Goal: Task Accomplishment & Management: Complete application form

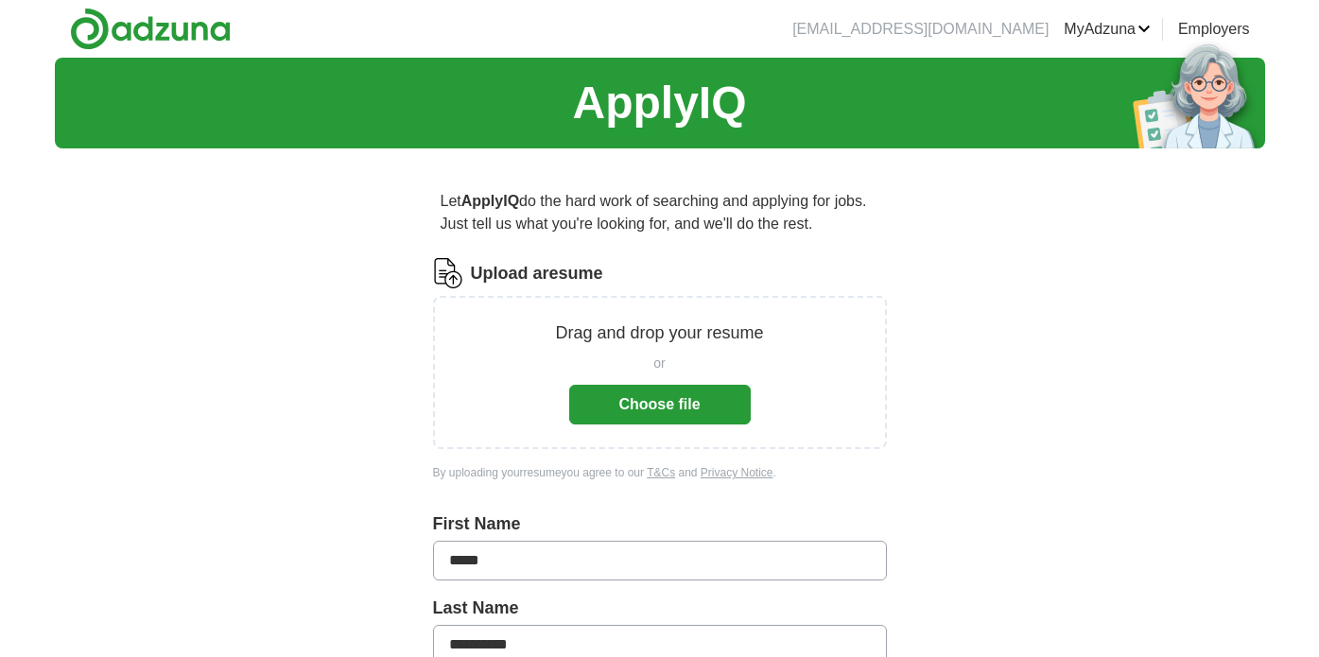
click at [658, 405] on button "Choose file" at bounding box center [660, 405] width 182 height 40
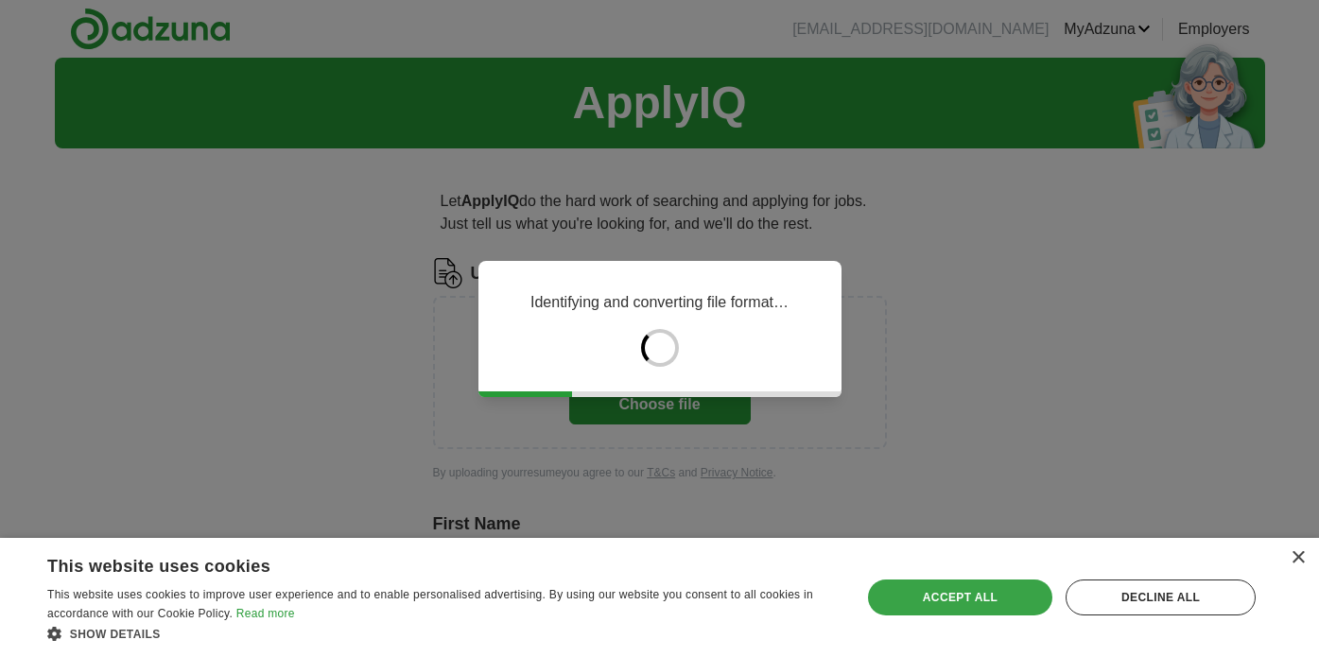
click at [976, 589] on div "Accept all" at bounding box center [960, 598] width 184 height 36
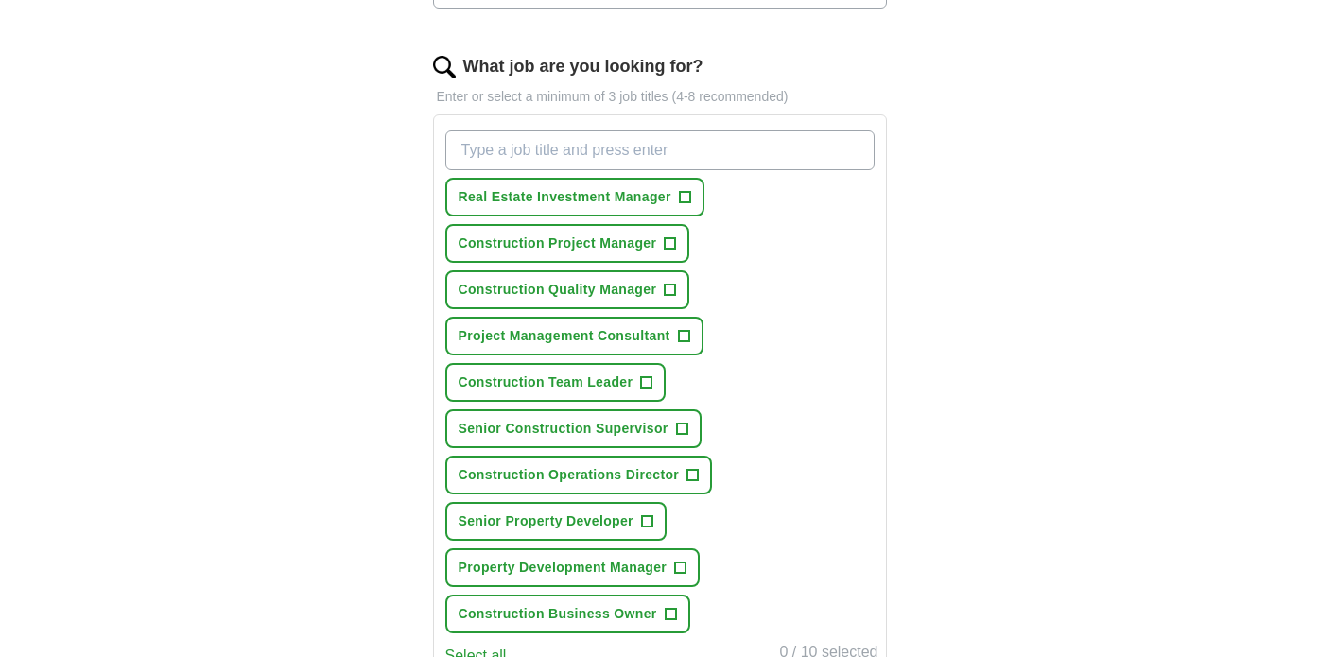
scroll to position [580, 0]
click at [619, 159] on input "What job are you looking for?" at bounding box center [659, 152] width 429 height 40
type input "Construction Superintendent"
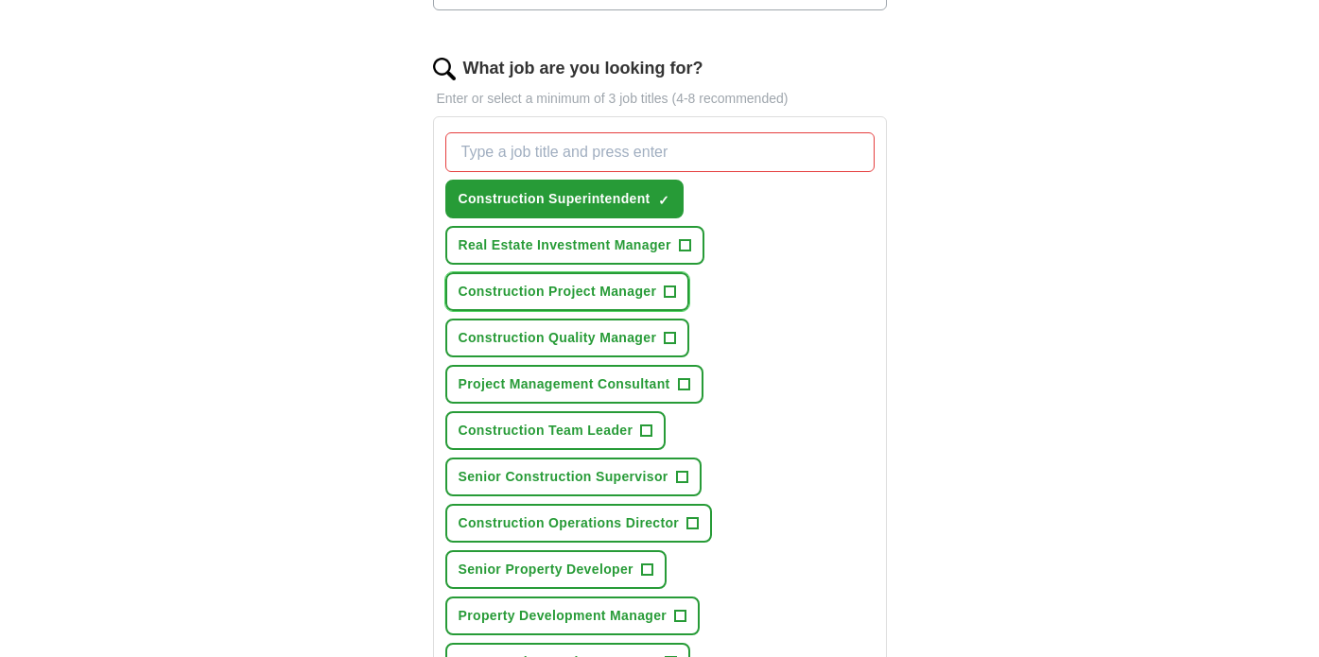
click at [669, 289] on span "+" at bounding box center [670, 292] width 11 height 15
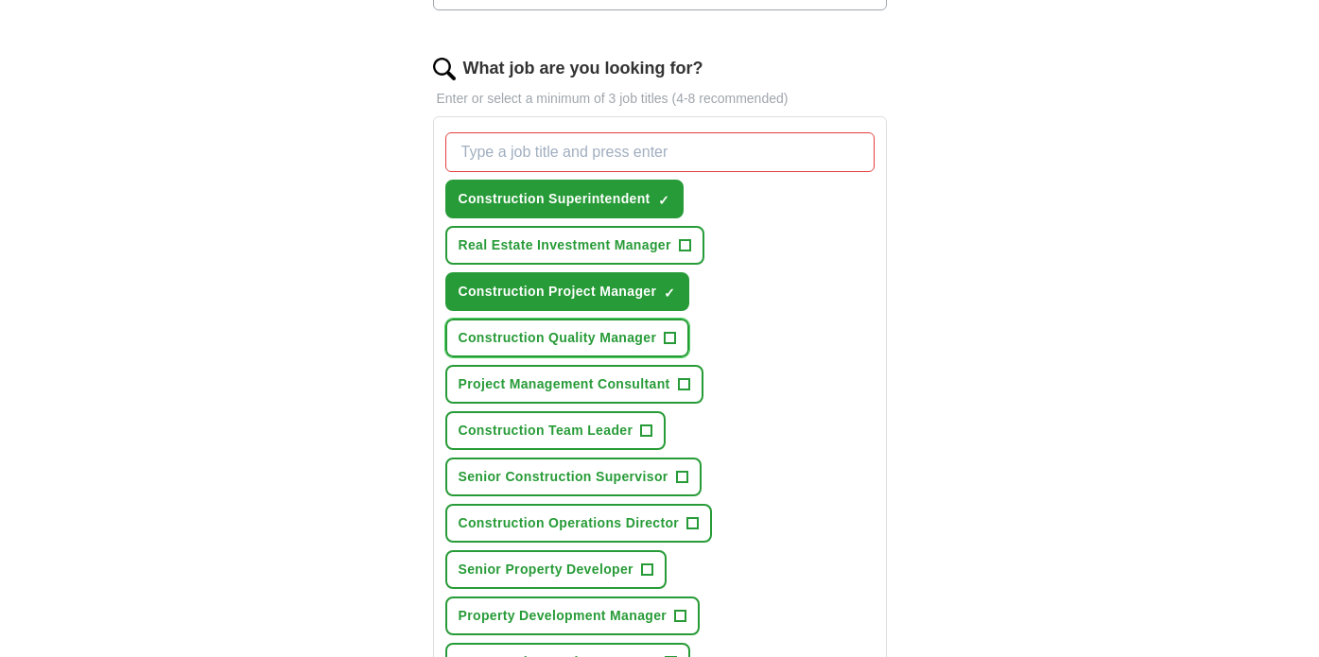
click at [674, 333] on span "+" at bounding box center [670, 338] width 11 height 15
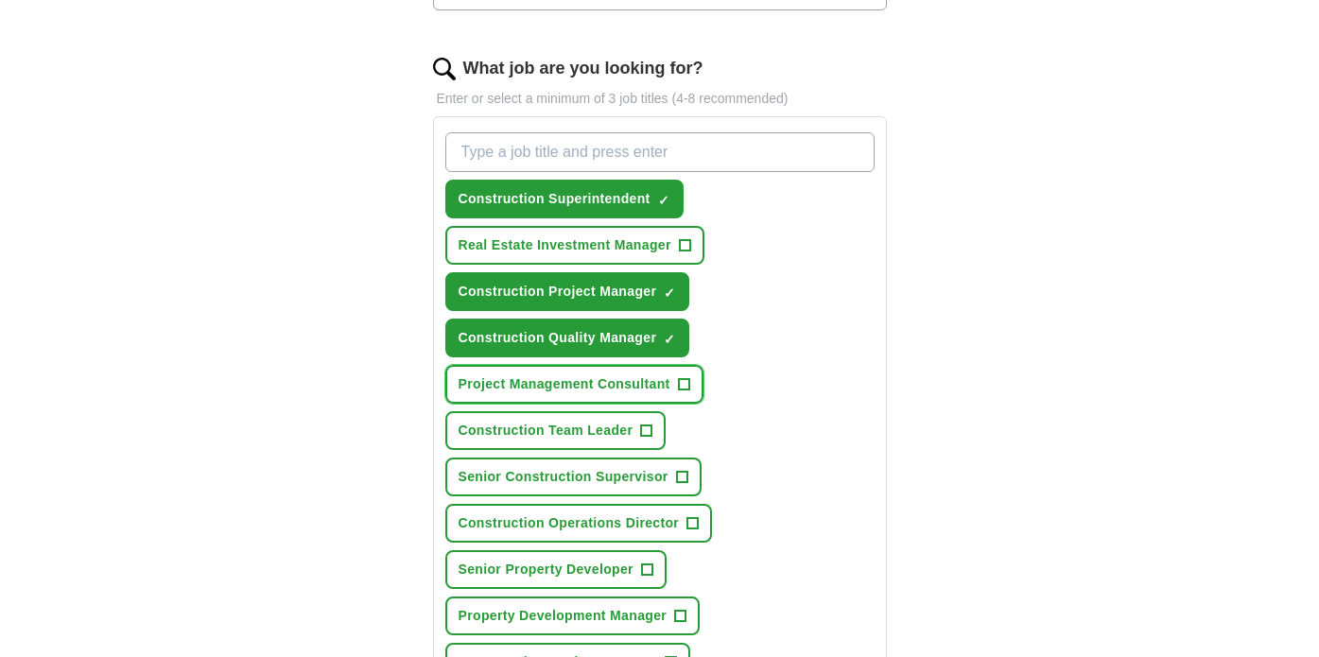
click at [686, 380] on span "+" at bounding box center [683, 384] width 11 height 15
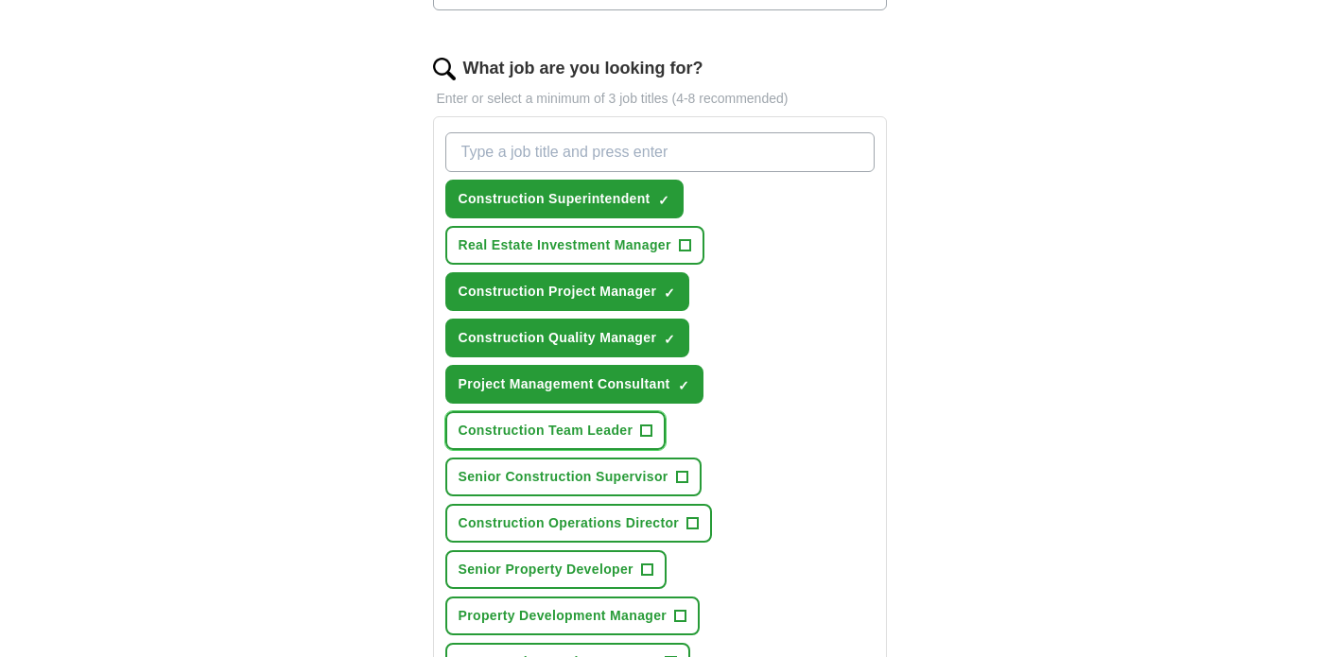
click at [652, 426] on span "+" at bounding box center [646, 431] width 11 height 15
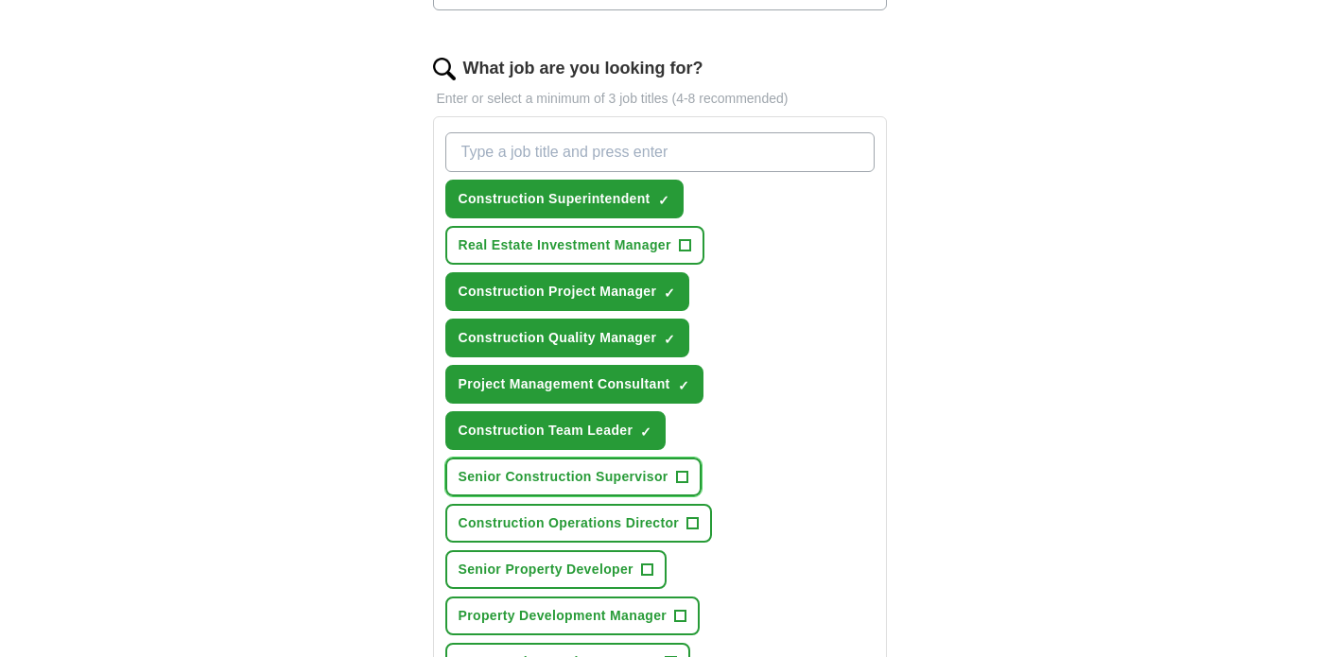
click at [679, 472] on span "+" at bounding box center [681, 477] width 11 height 15
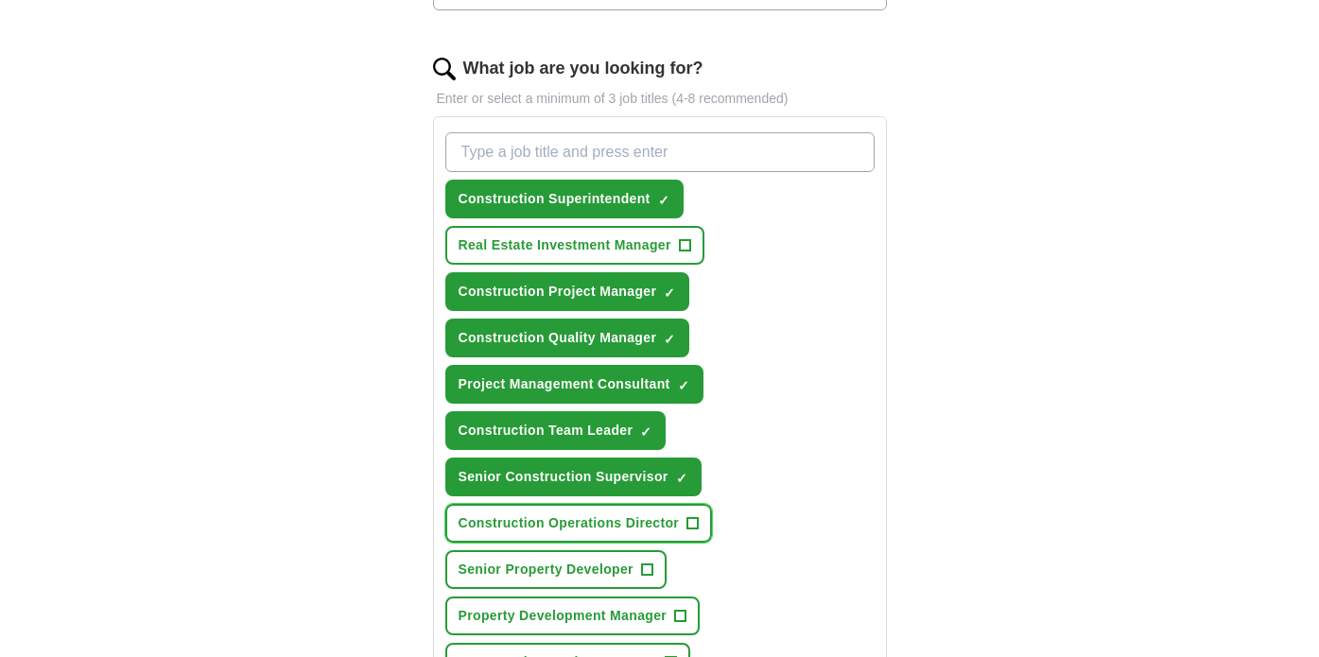
click at [694, 517] on span "+" at bounding box center [692, 523] width 11 height 15
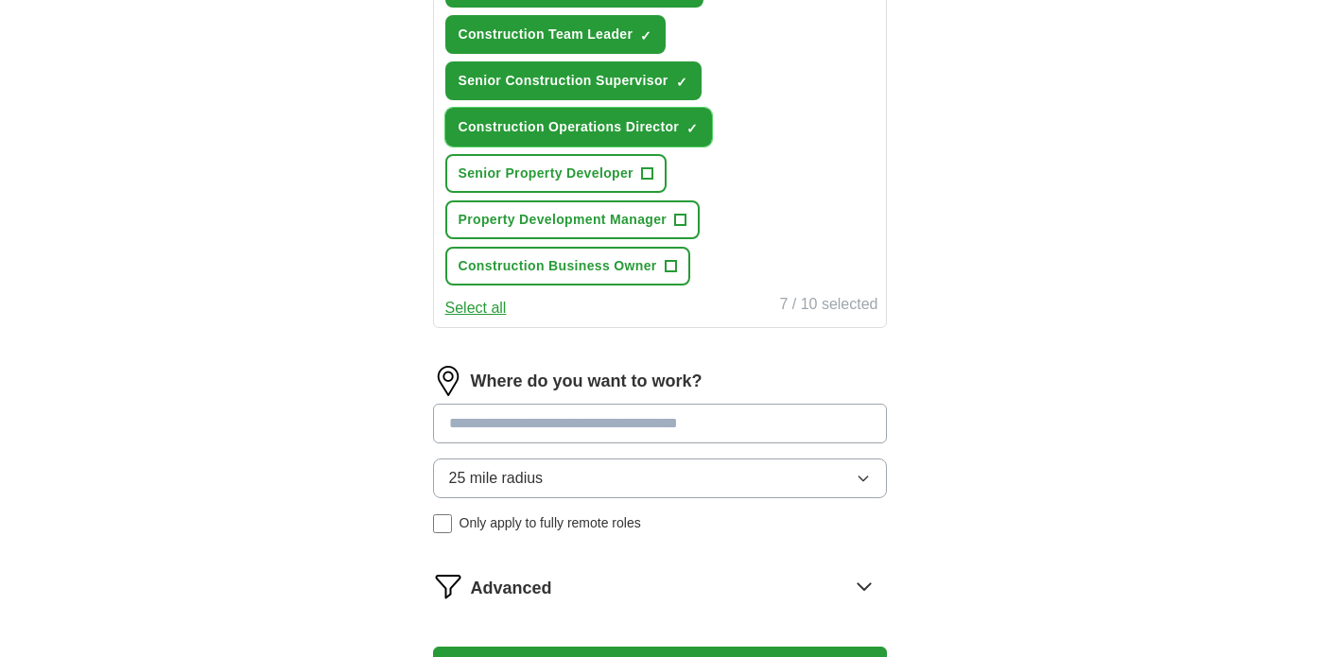
scroll to position [1004, 0]
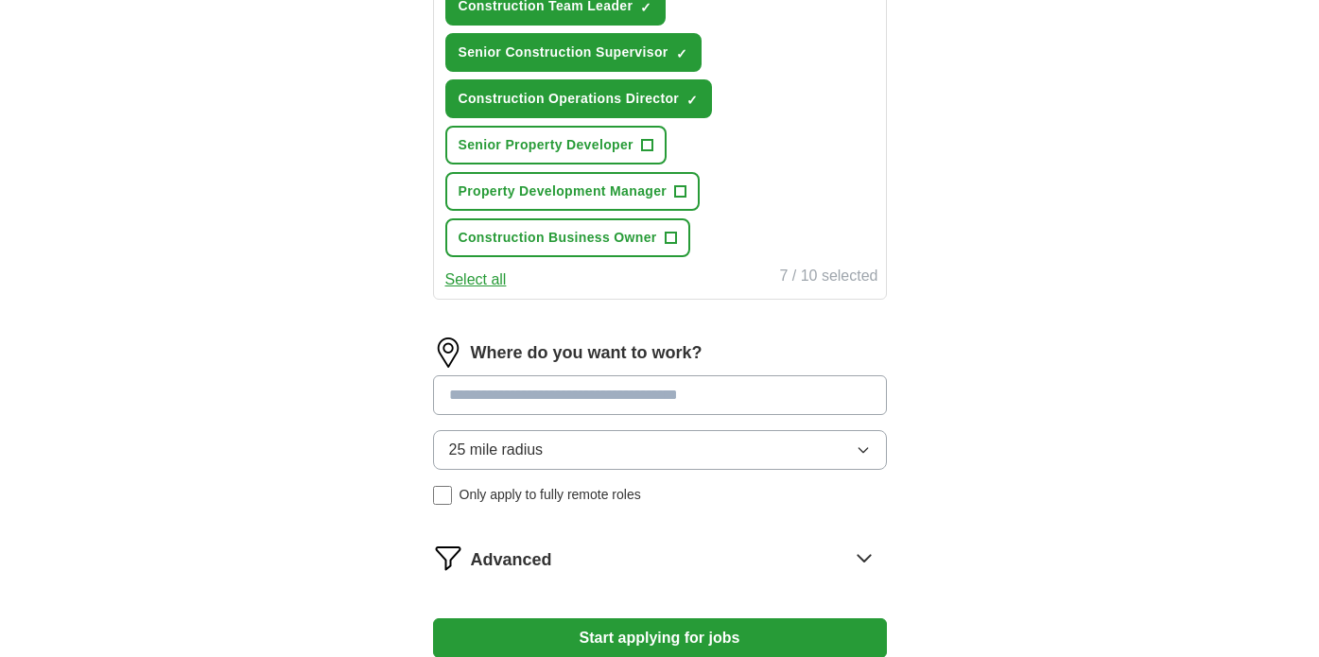
click at [615, 395] on input at bounding box center [660, 395] width 454 height 40
type input "******"
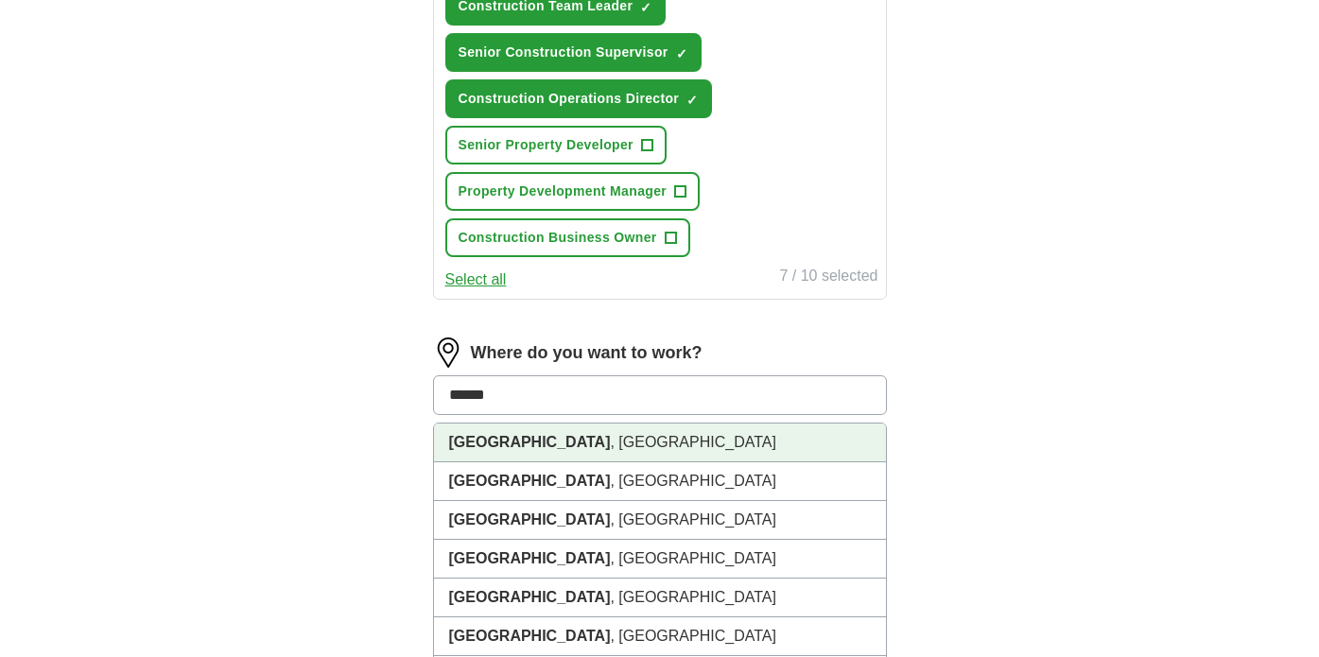
click at [505, 446] on li "[GEOGRAPHIC_DATA] , [GEOGRAPHIC_DATA]" at bounding box center [660, 443] width 452 height 39
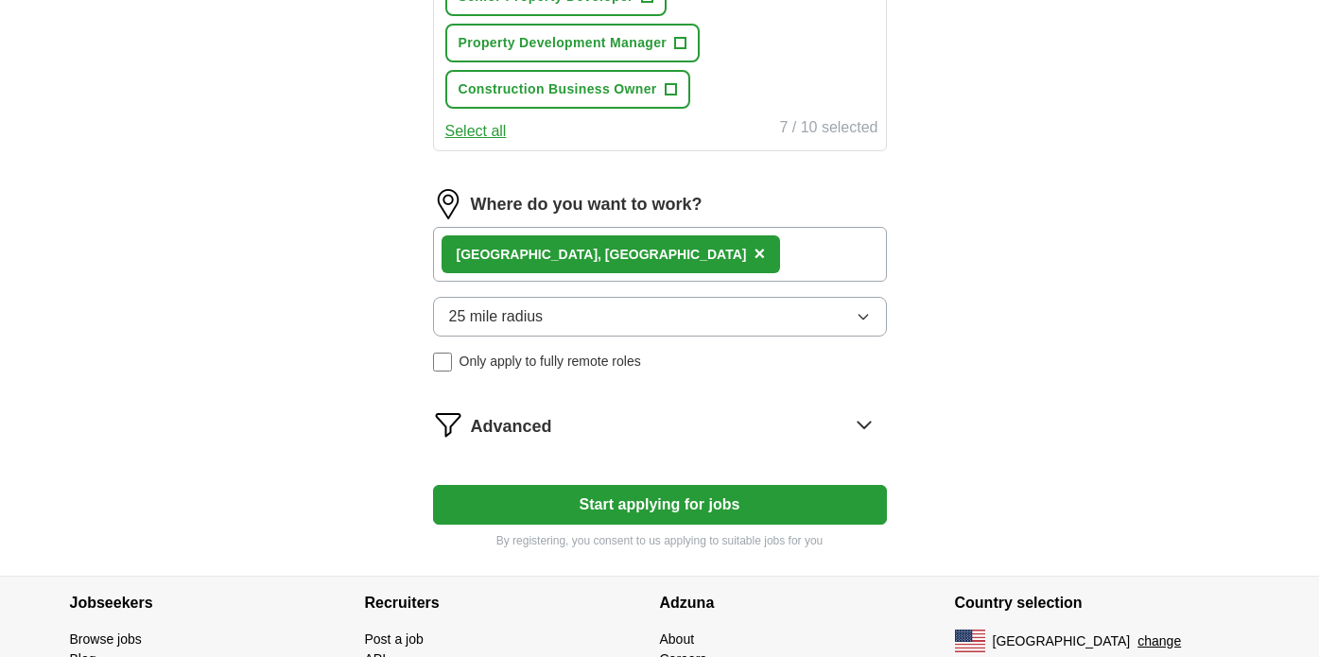
scroll to position [1165, 0]
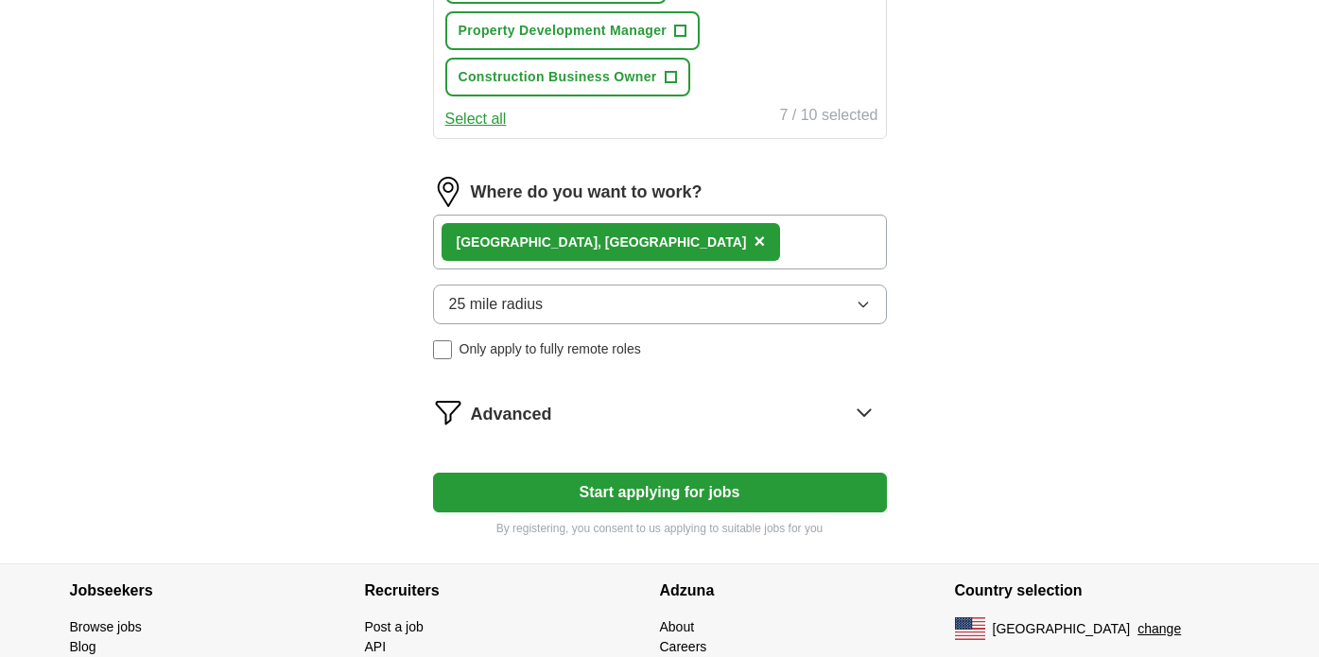
click at [607, 490] on button "Start applying for jobs" at bounding box center [660, 493] width 454 height 40
select select "**"
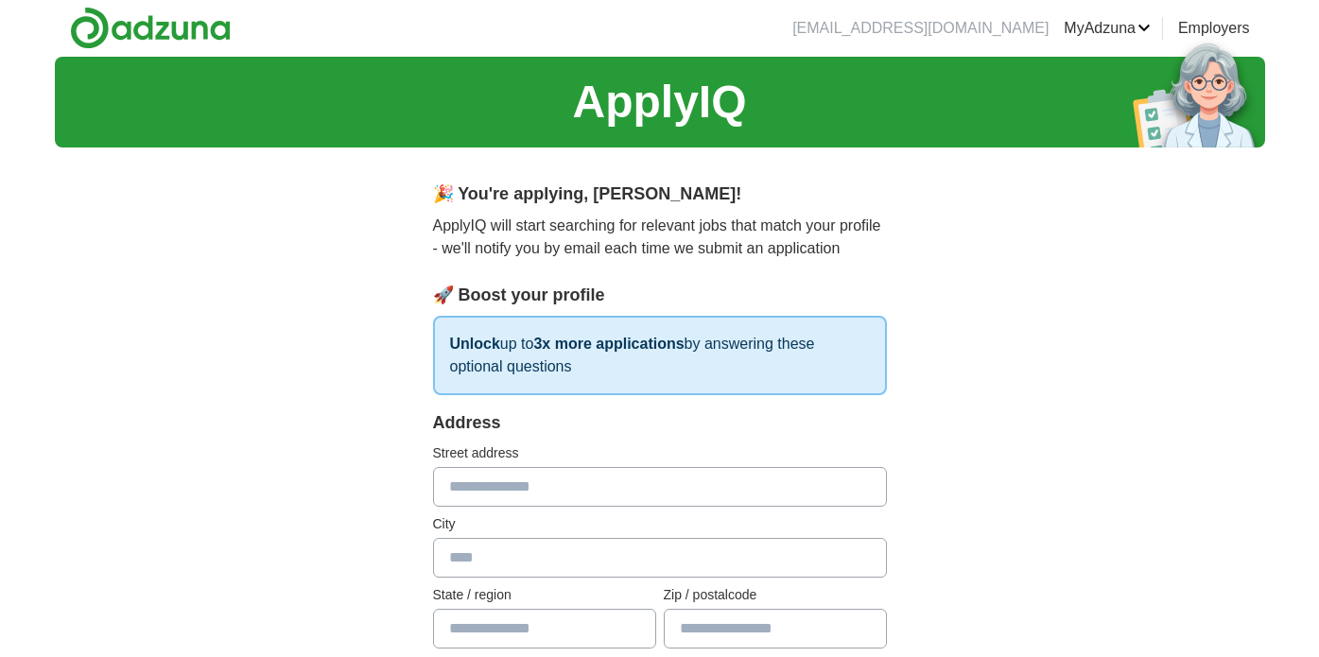
scroll to position [0, 0]
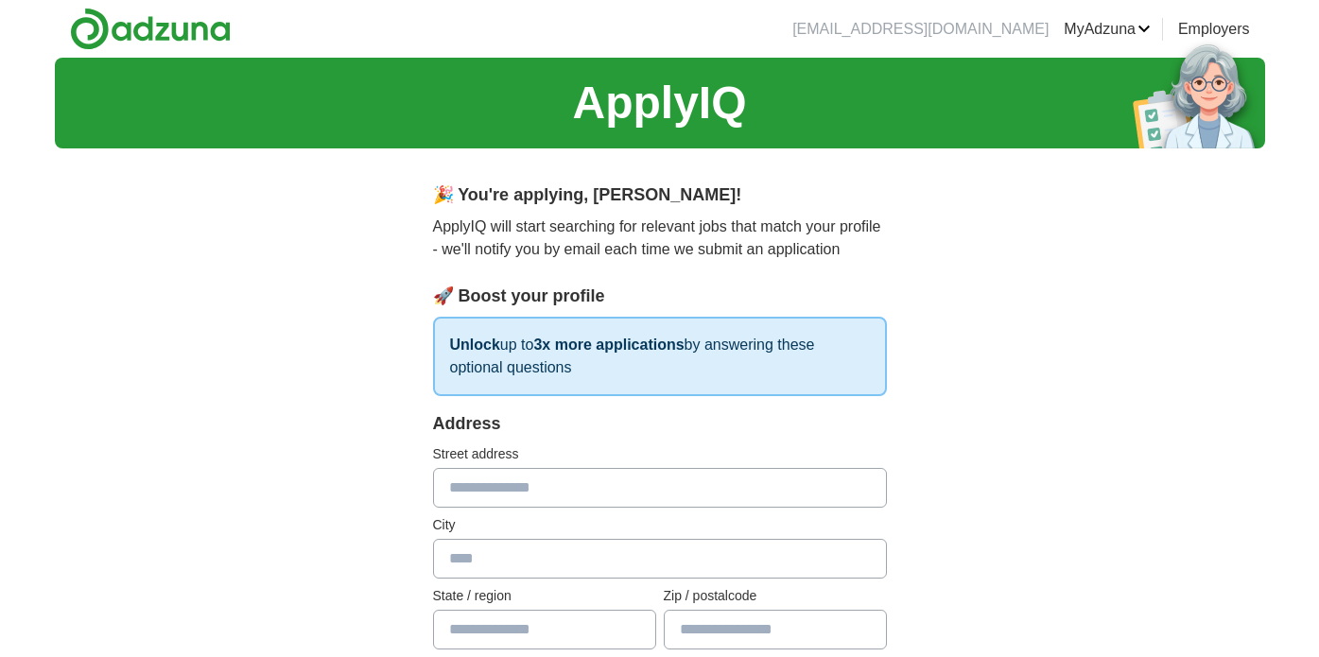
click at [607, 490] on input "text" at bounding box center [660, 488] width 454 height 40
type input "**********"
type input "******"
type input "**"
type input "*****"
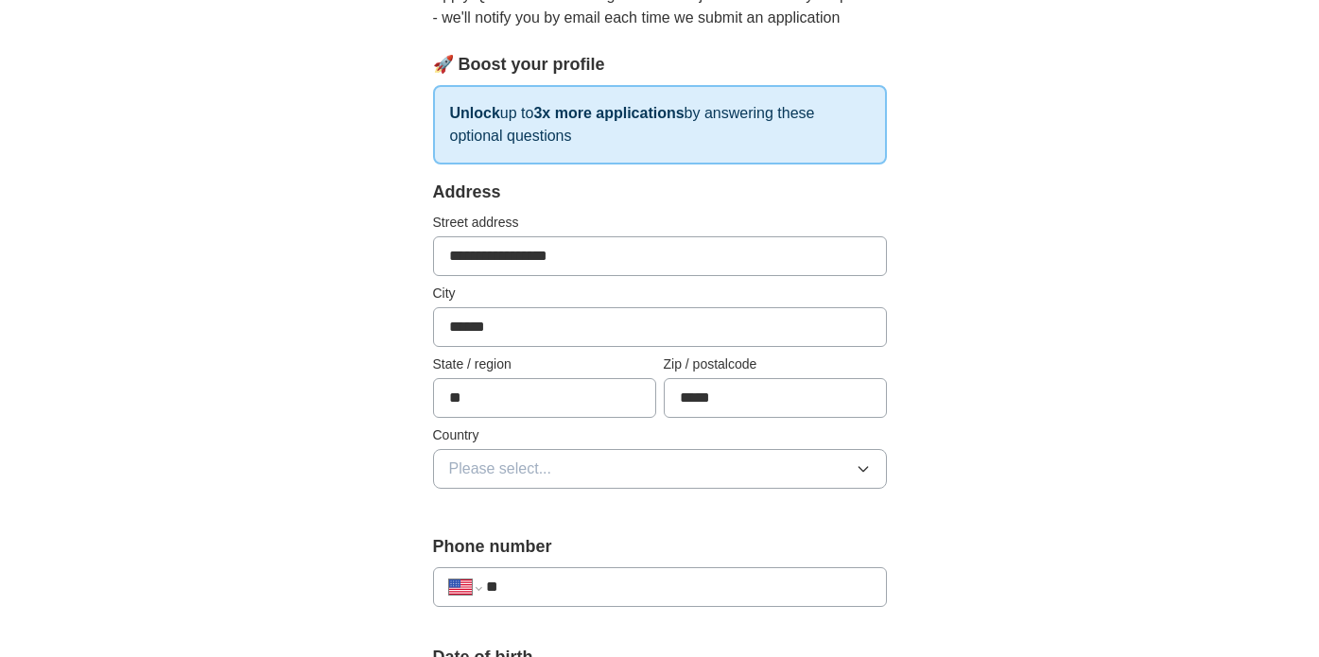
scroll to position [235, 0]
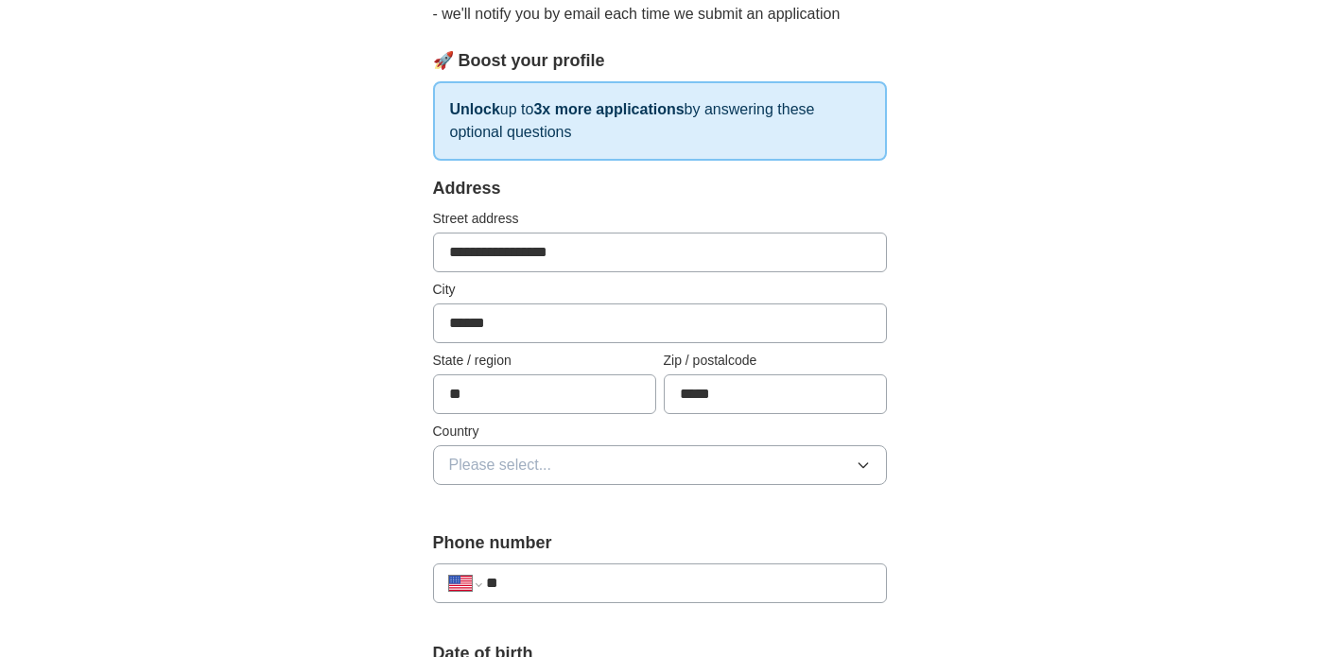
click at [591, 472] on button "Please select..." at bounding box center [660, 465] width 454 height 40
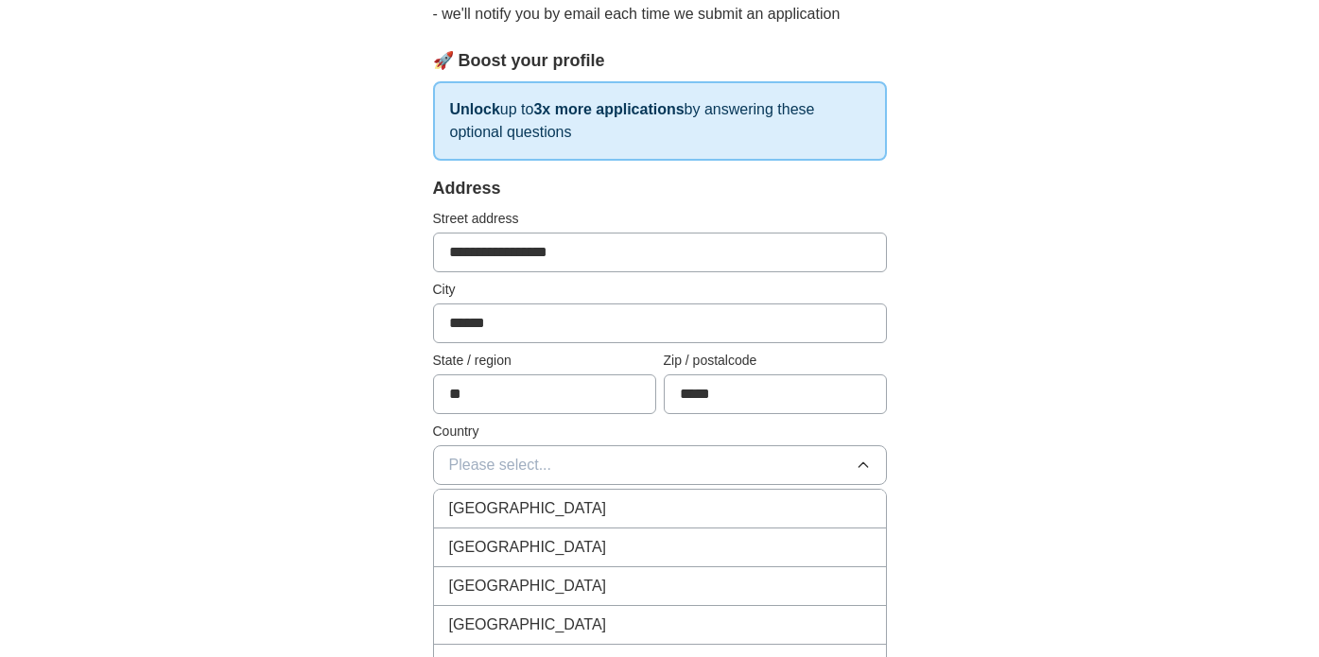
click at [553, 546] on div "[GEOGRAPHIC_DATA]" at bounding box center [660, 547] width 422 height 23
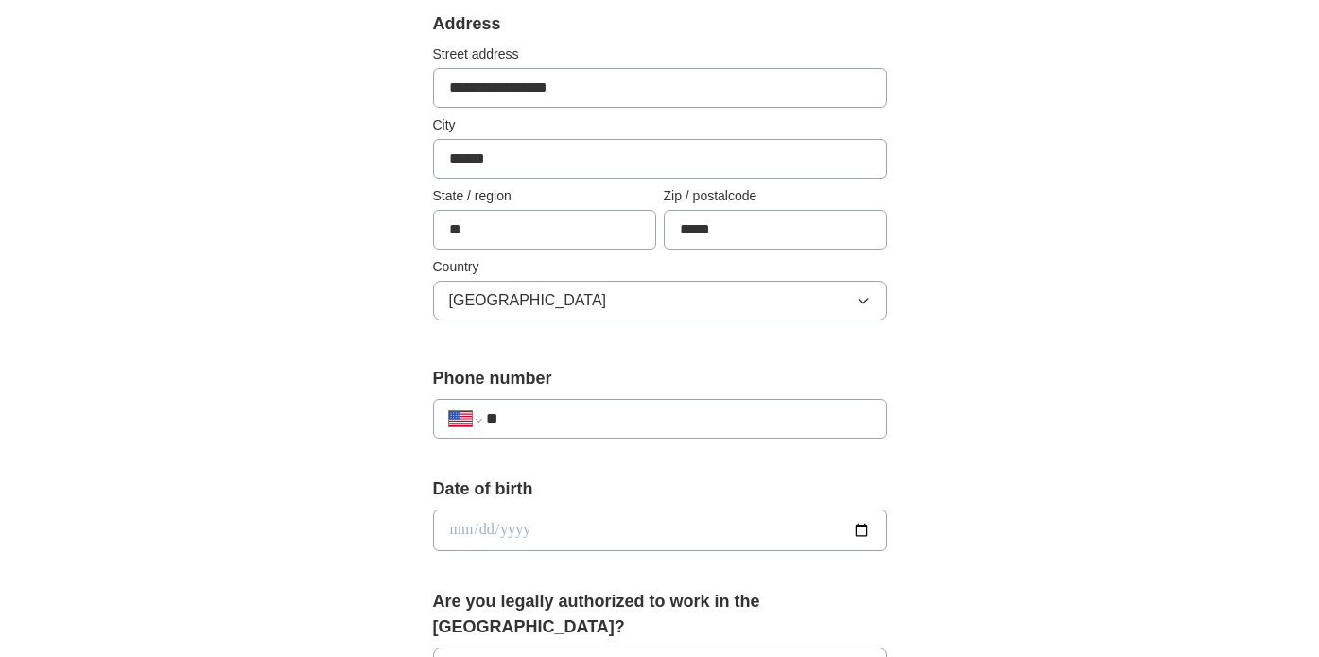
scroll to position [401, 0]
click at [548, 425] on input "**" at bounding box center [678, 418] width 384 height 23
type input "**********"
click at [532, 519] on input "date" at bounding box center [660, 530] width 454 height 42
click at [471, 521] on input "date" at bounding box center [660, 530] width 454 height 42
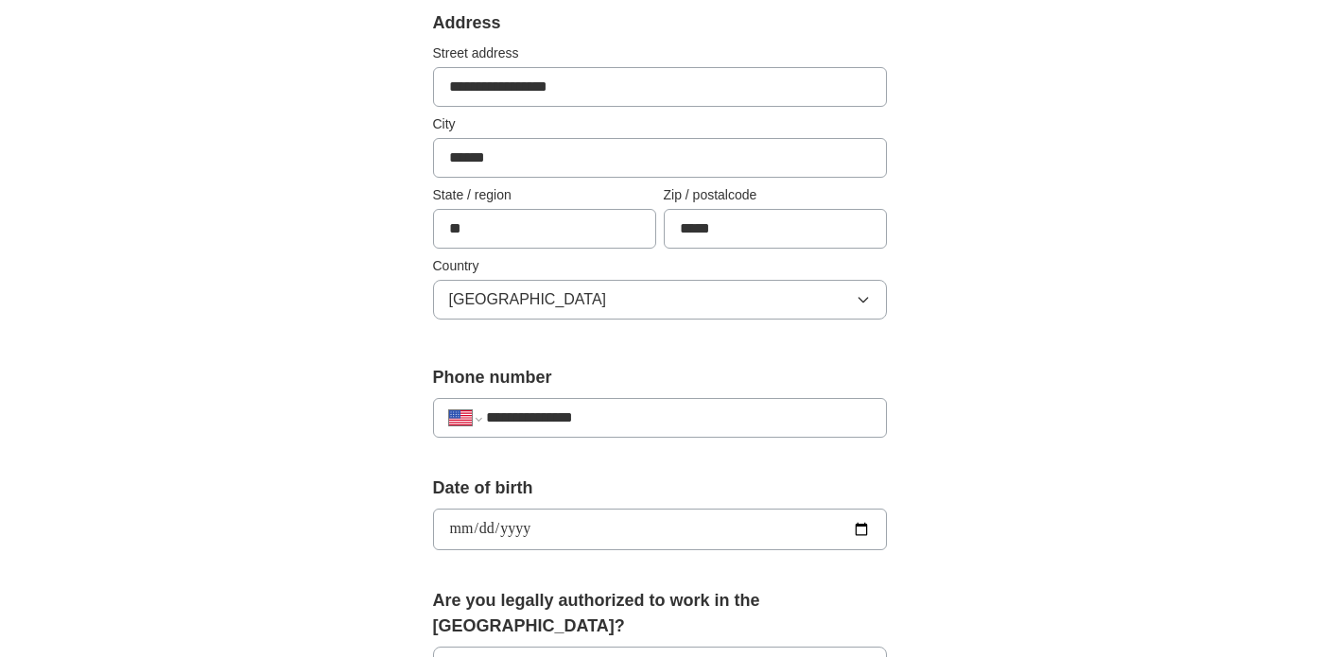
type input "**********"
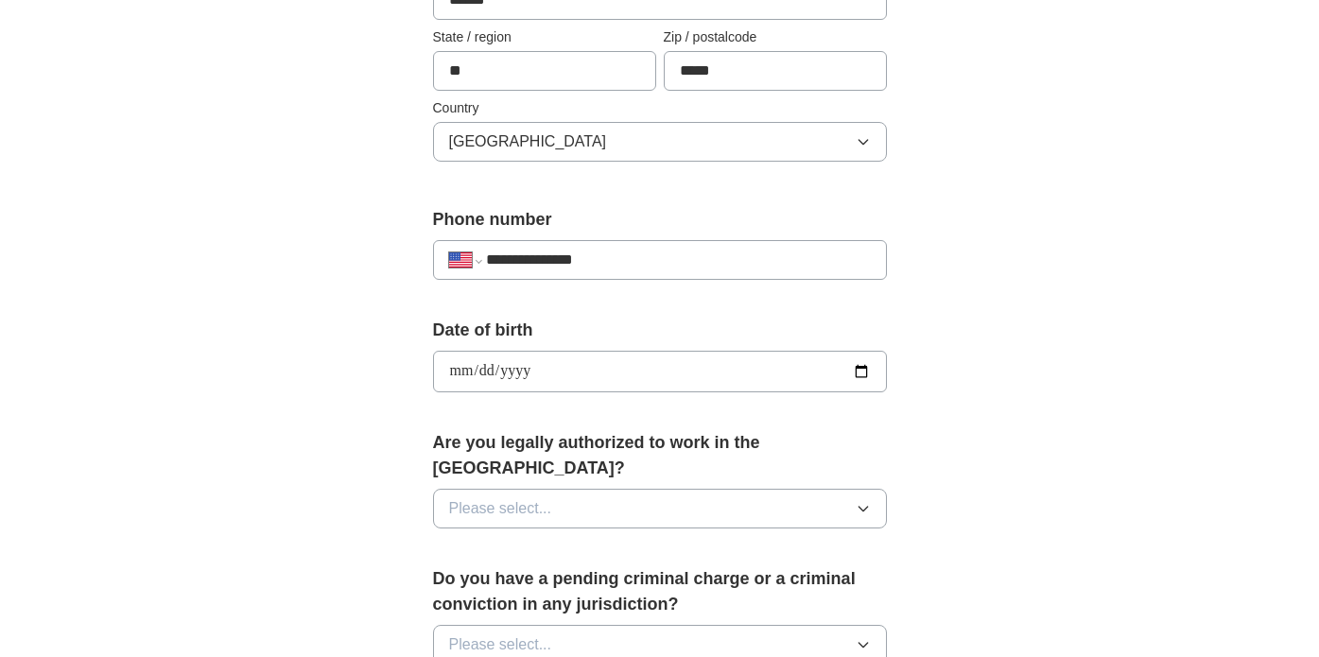
click at [479, 497] on span "Please select..." at bounding box center [500, 508] width 103 height 23
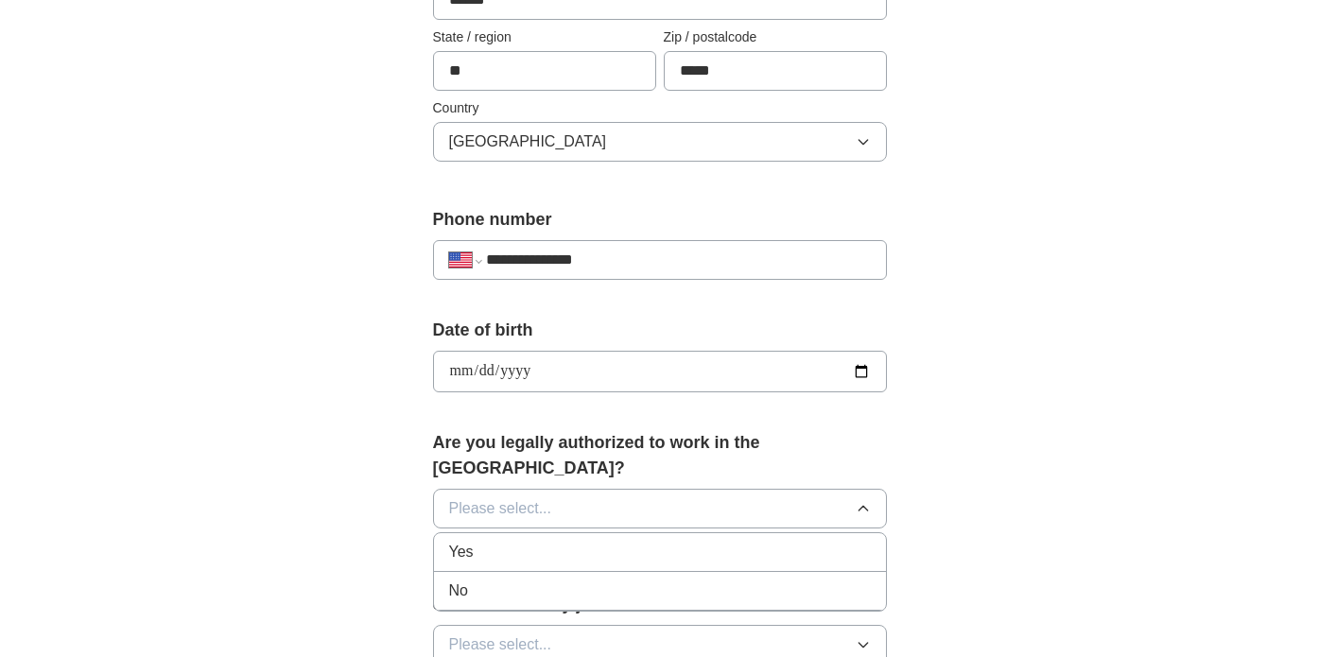
click at [478, 541] on div "Yes" at bounding box center [660, 552] width 422 height 23
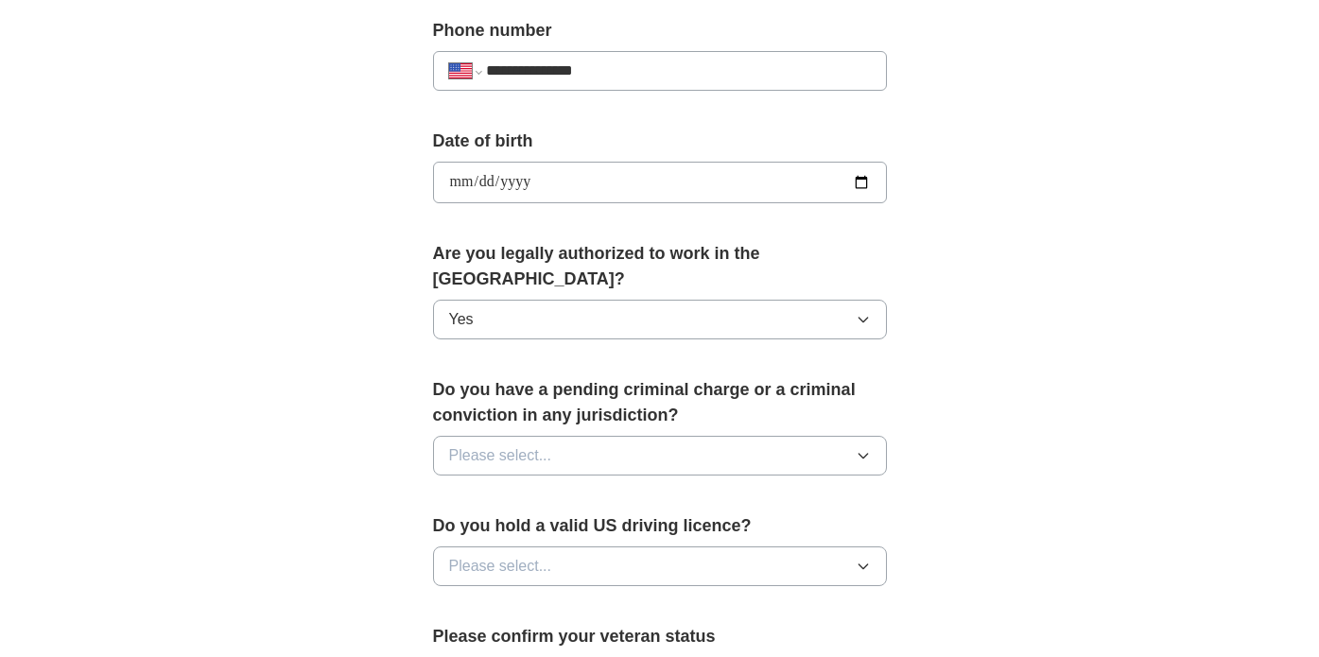
scroll to position [750, 0]
click at [468, 443] on span "Please select..." at bounding box center [500, 454] width 103 height 23
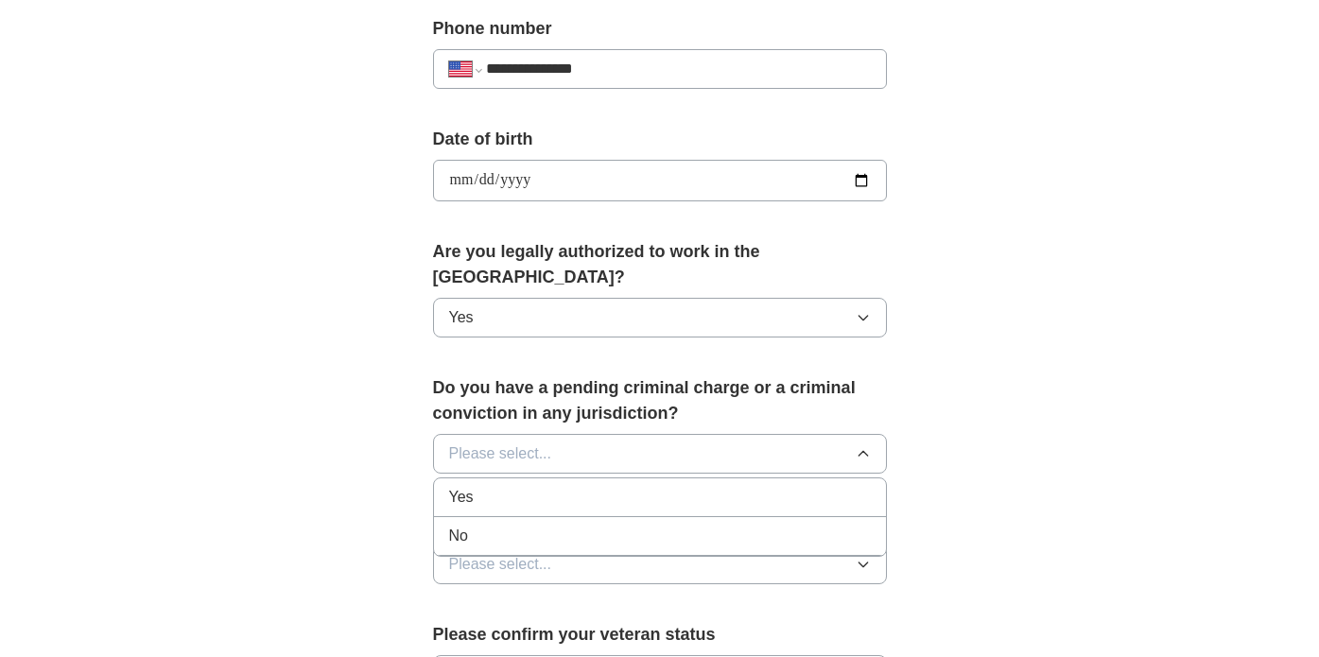
click at [469, 525] on div "No" at bounding box center [660, 536] width 422 height 23
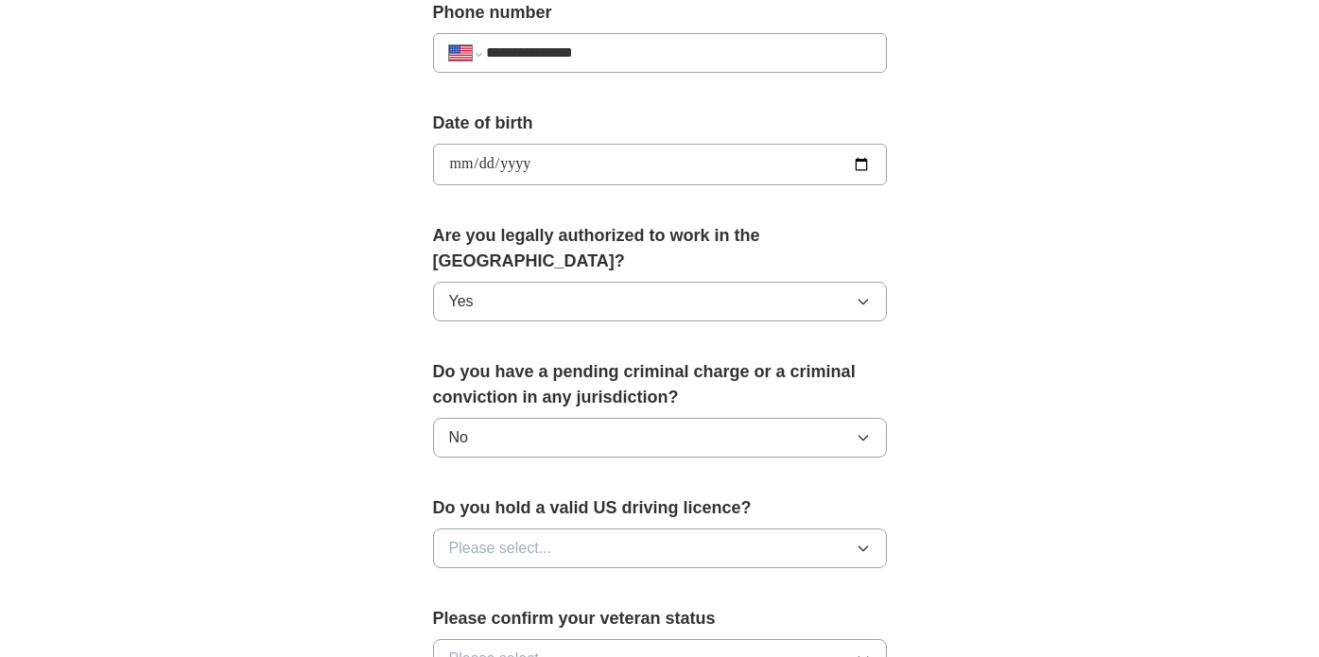
scroll to position [769, 0]
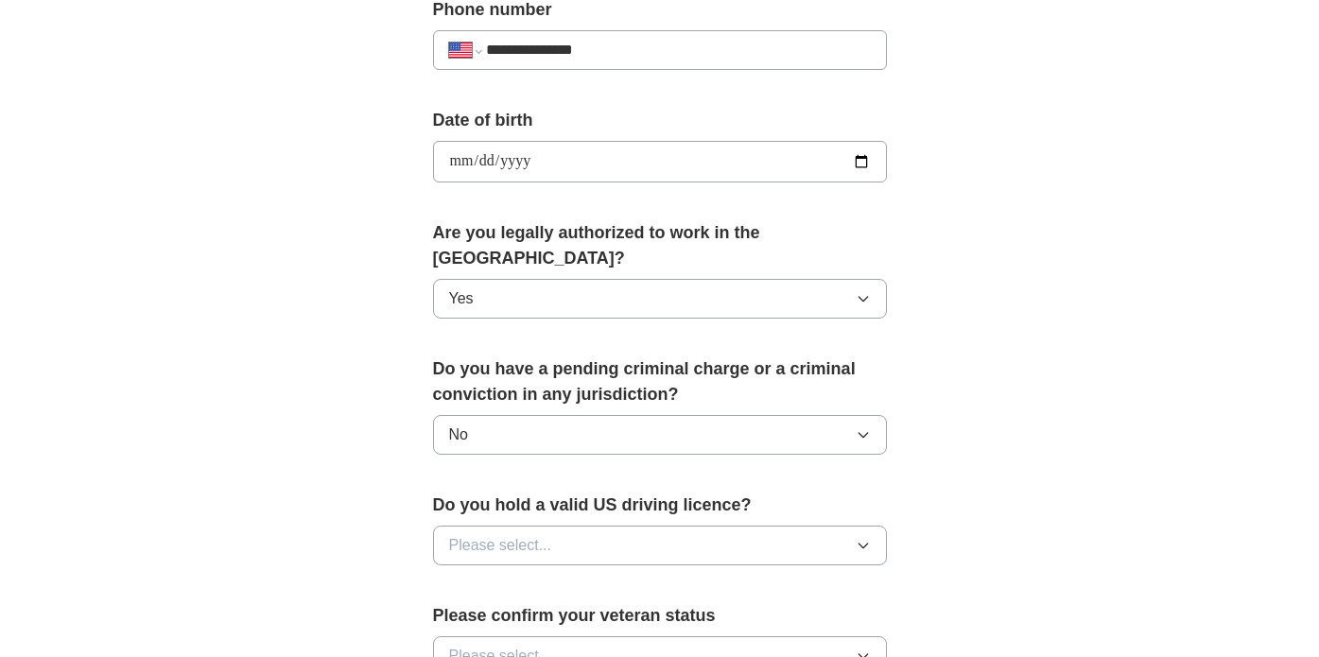
click at [454, 534] on span "Please select..." at bounding box center [500, 545] width 103 height 23
click at [462, 578] on span "Yes" at bounding box center [461, 589] width 25 height 23
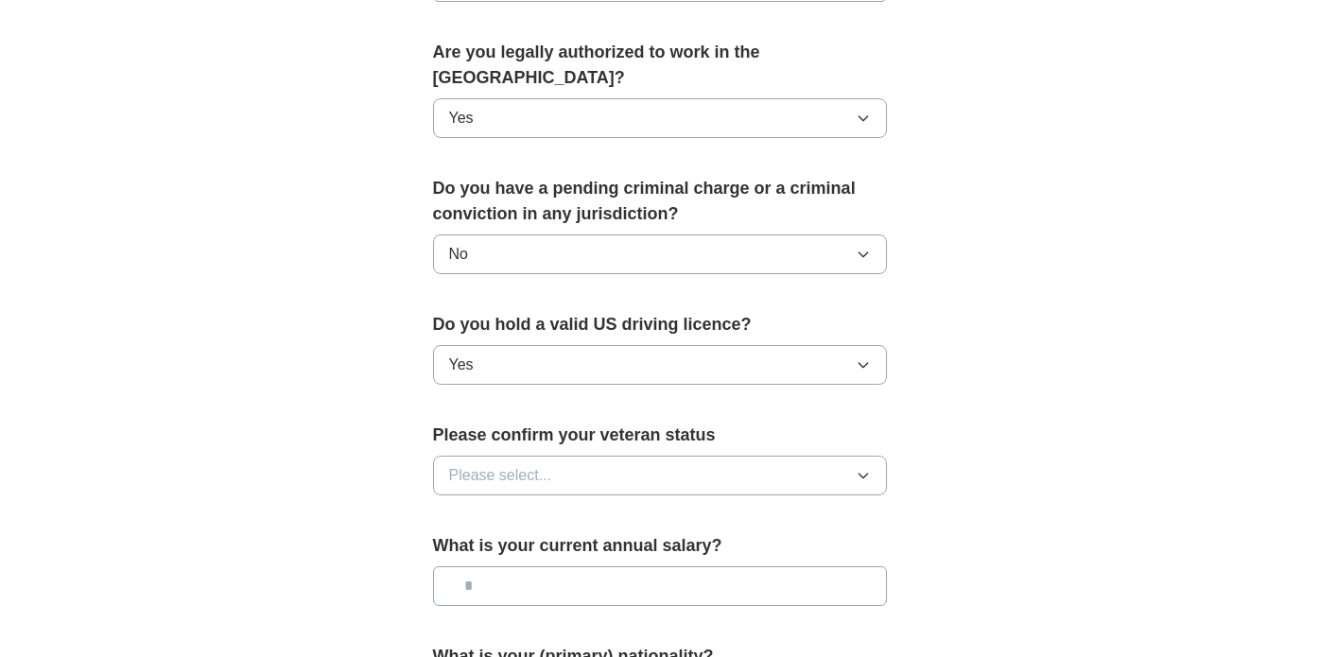
scroll to position [954, 0]
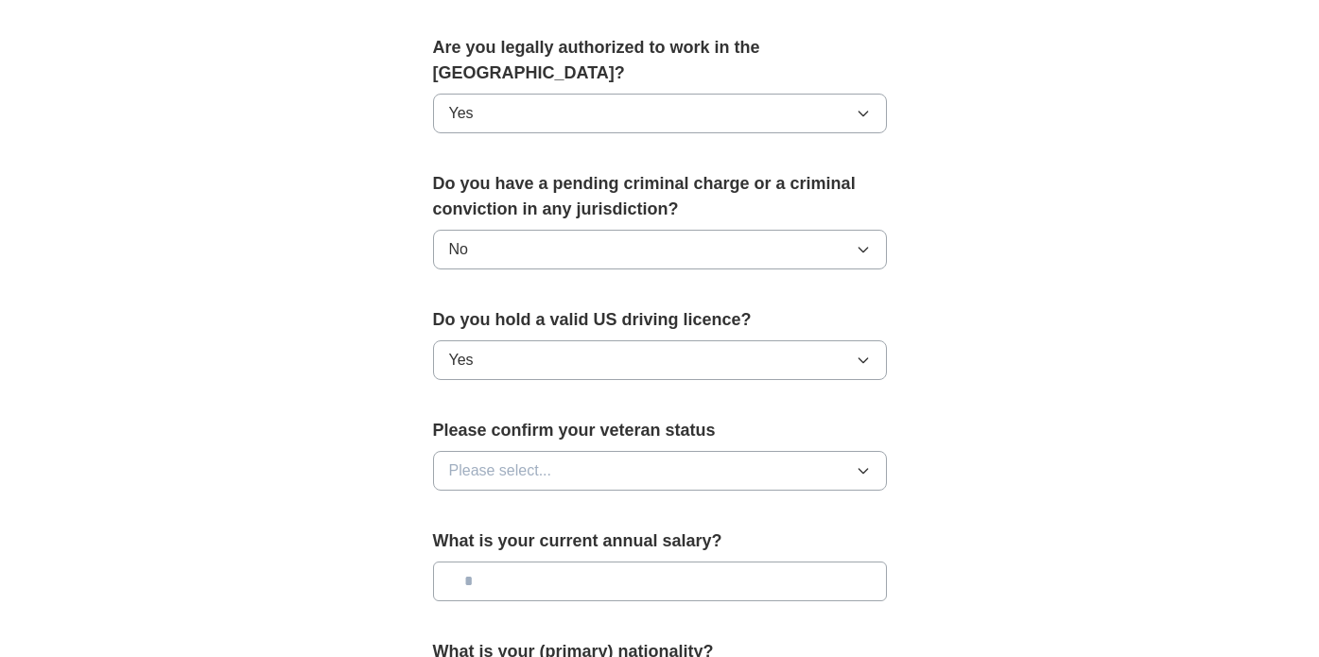
click at [487, 460] on span "Please select..." at bounding box center [500, 471] width 103 height 23
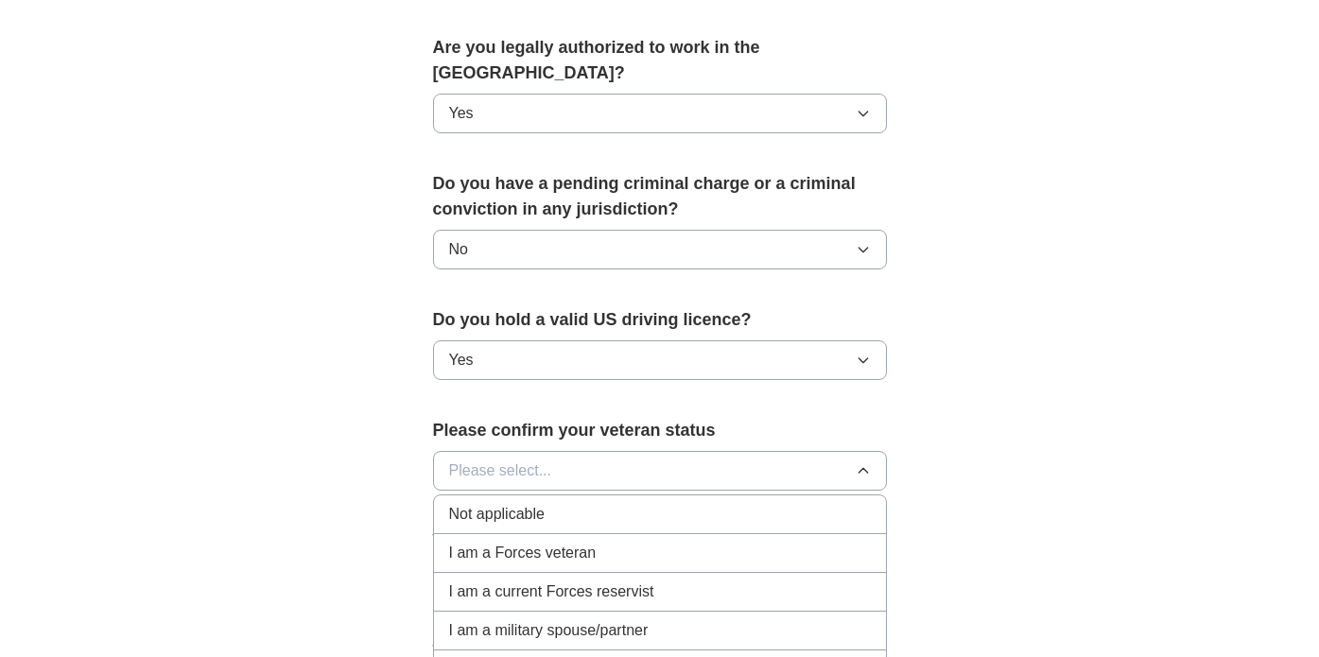
scroll to position [1023, 0]
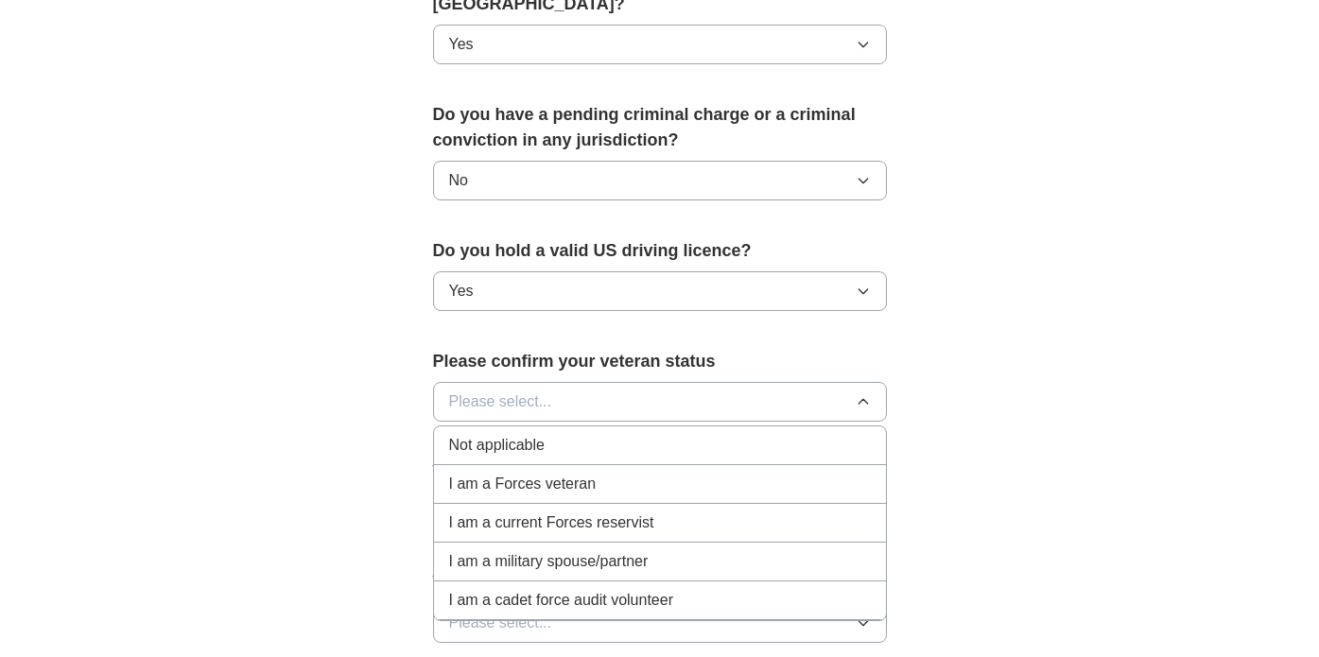
click at [494, 434] on span "Not applicable" at bounding box center [497, 445] width 96 height 23
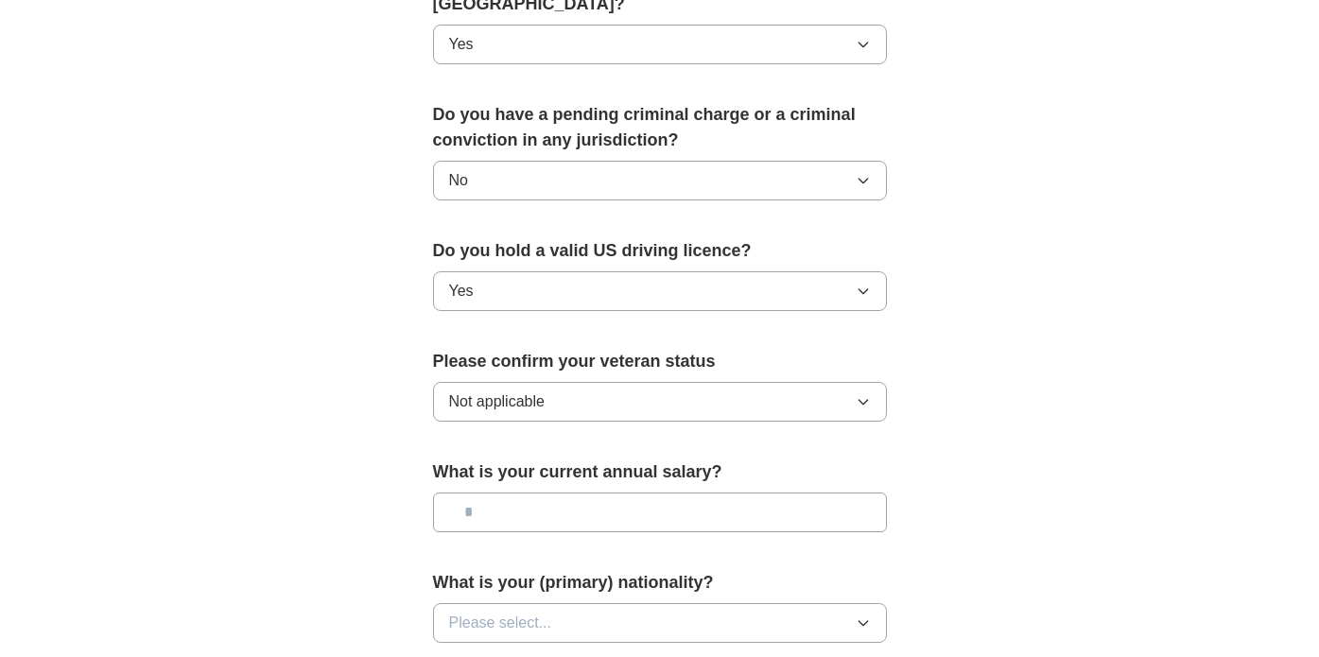
click at [507, 493] on input "text" at bounding box center [660, 513] width 454 height 40
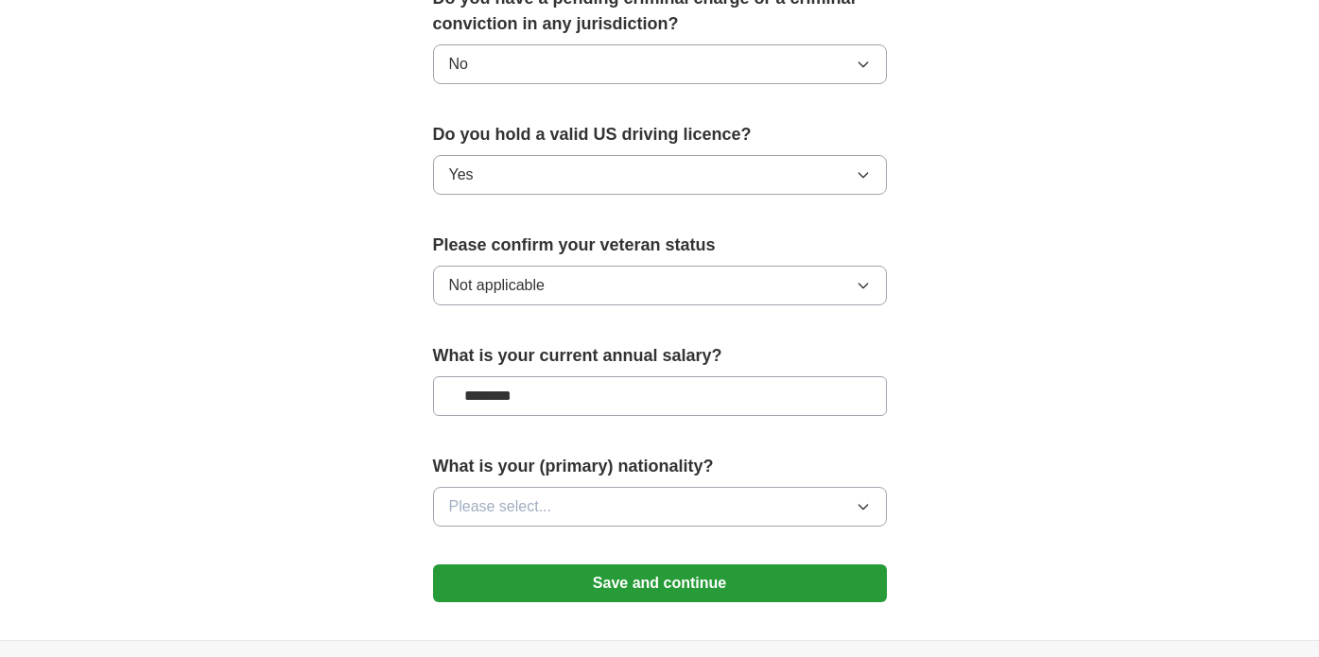
scroll to position [1145, 0]
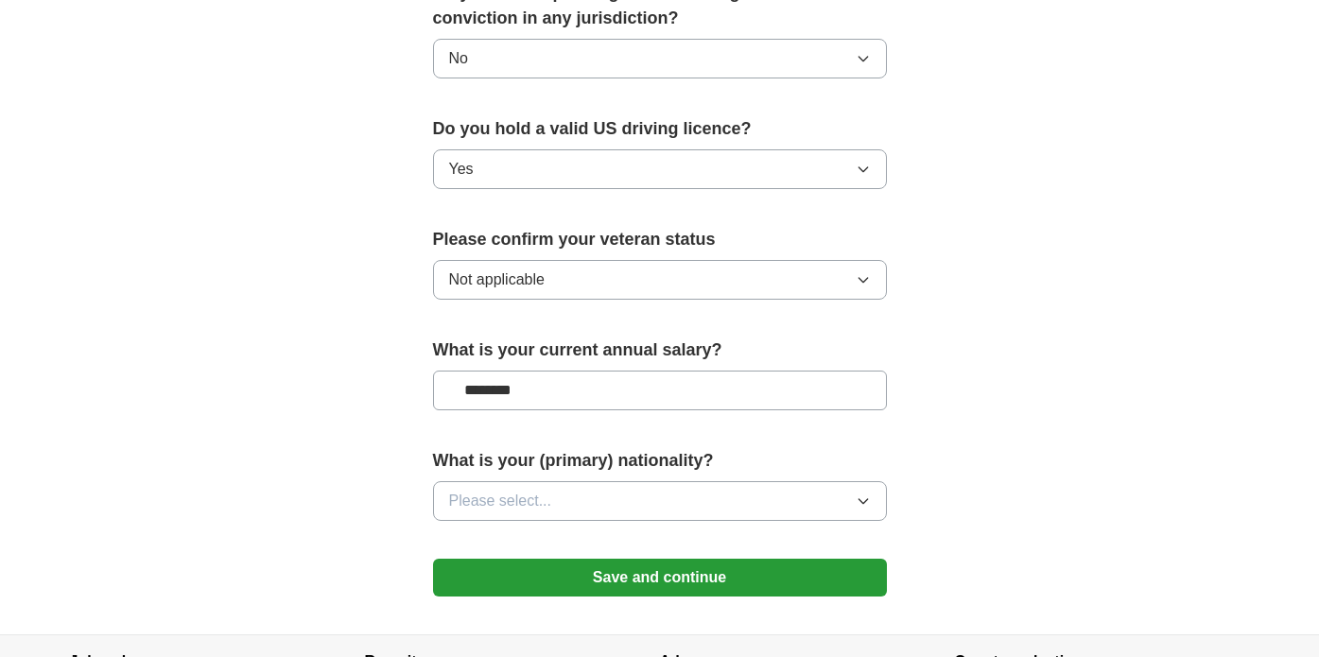
type input "********"
click at [524, 490] on span "Please select..." at bounding box center [500, 501] width 103 height 23
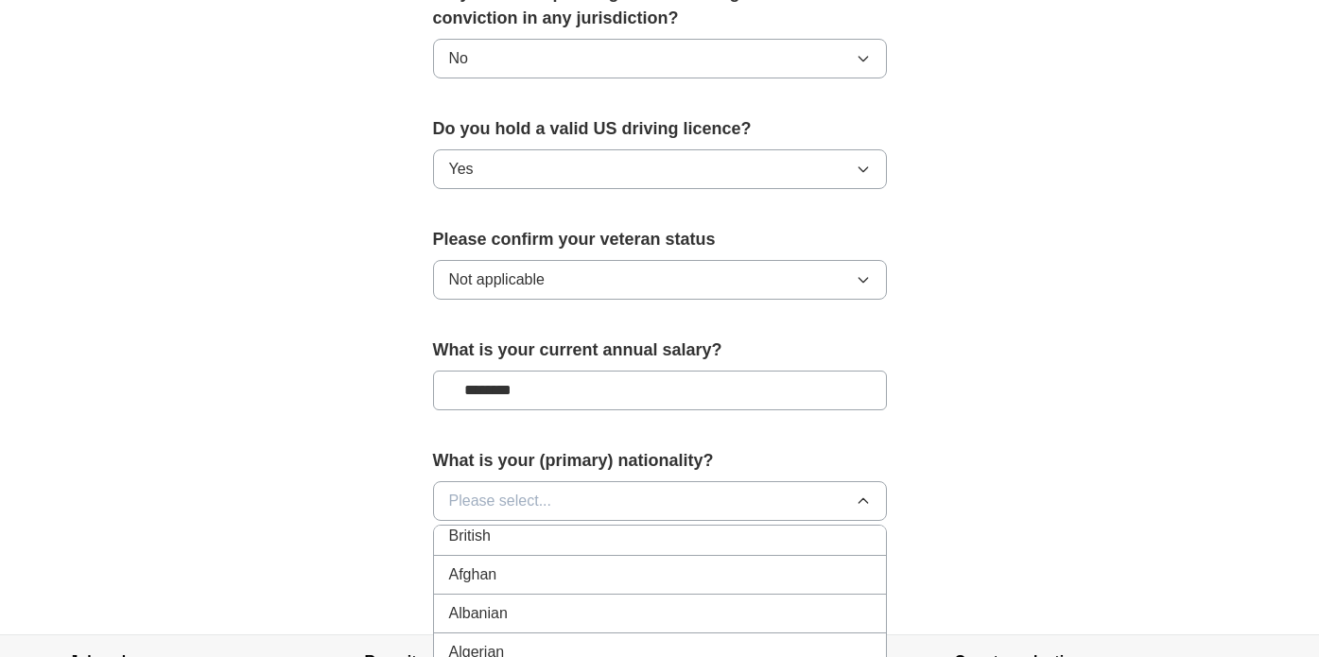
scroll to position [0, 0]
click at [513, 533] on div "American" at bounding box center [660, 544] width 422 height 23
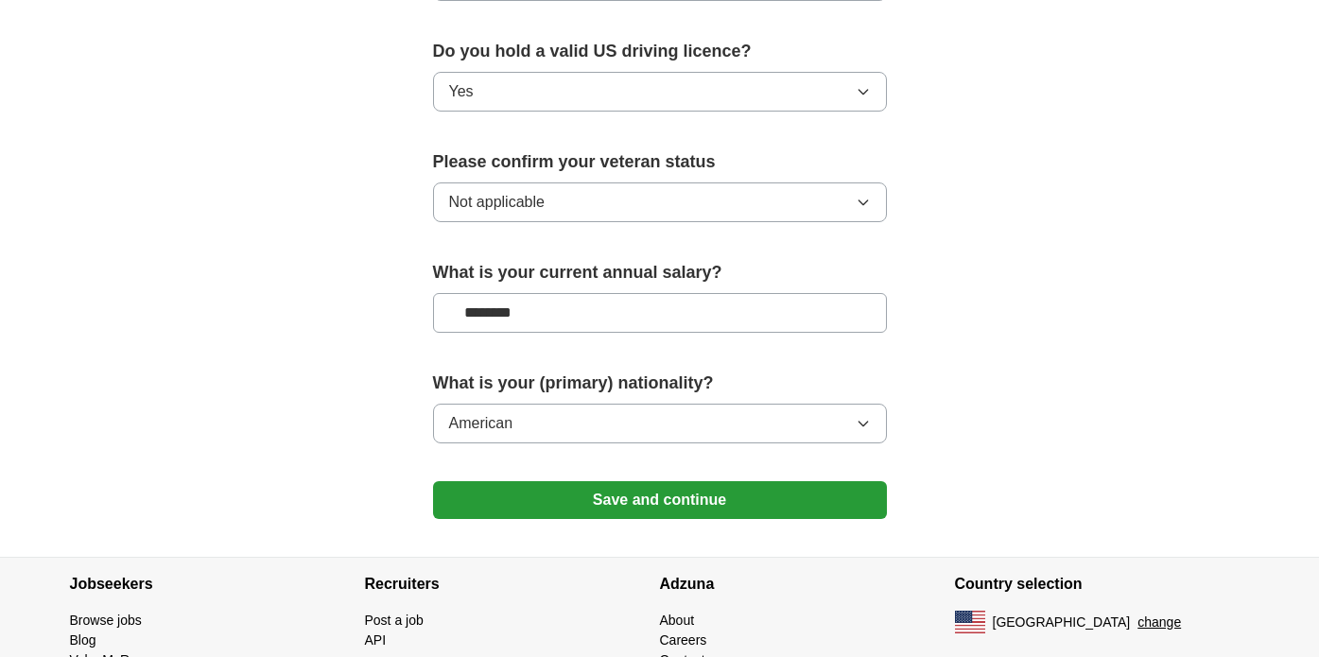
scroll to position [1241, 0]
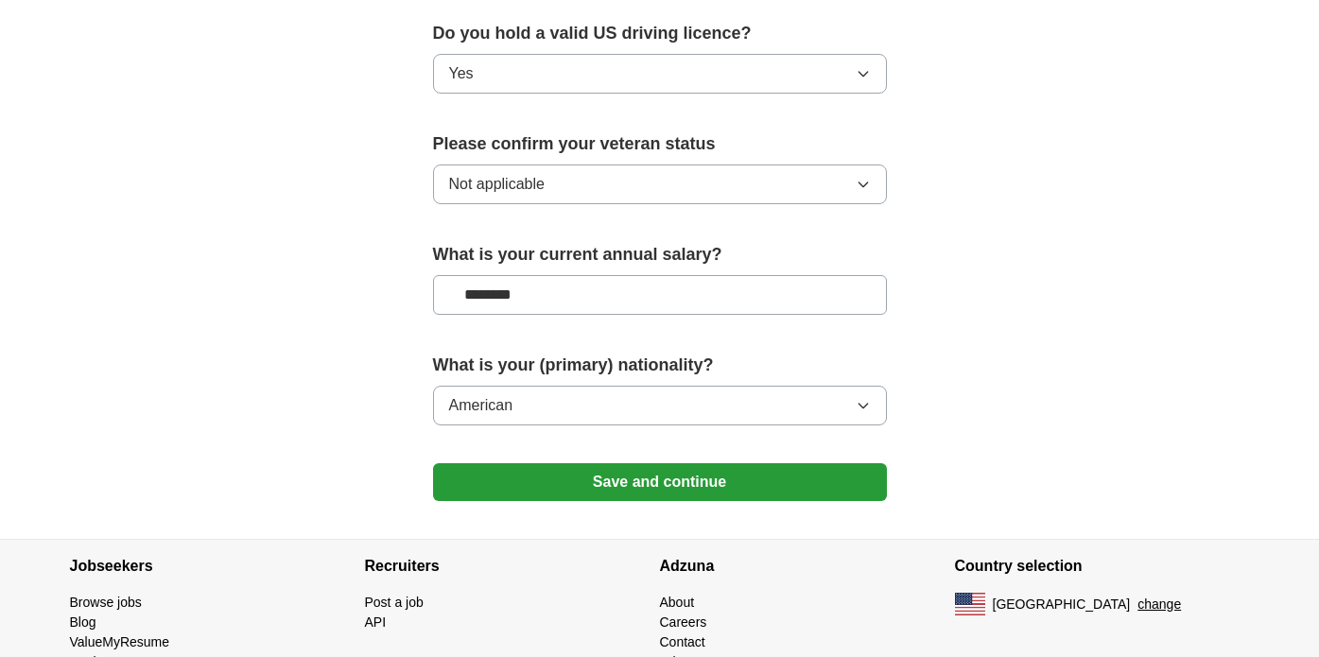
click at [583, 463] on button "Save and continue" at bounding box center [660, 482] width 454 height 38
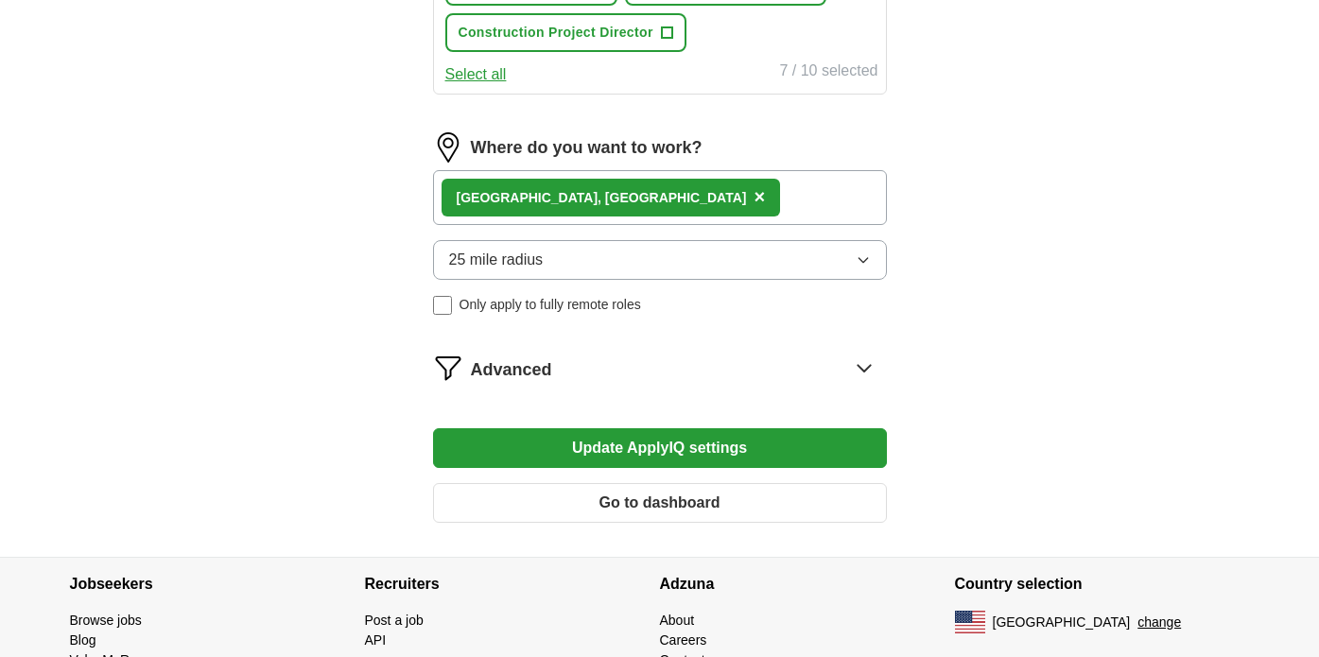
scroll to position [1164, 0]
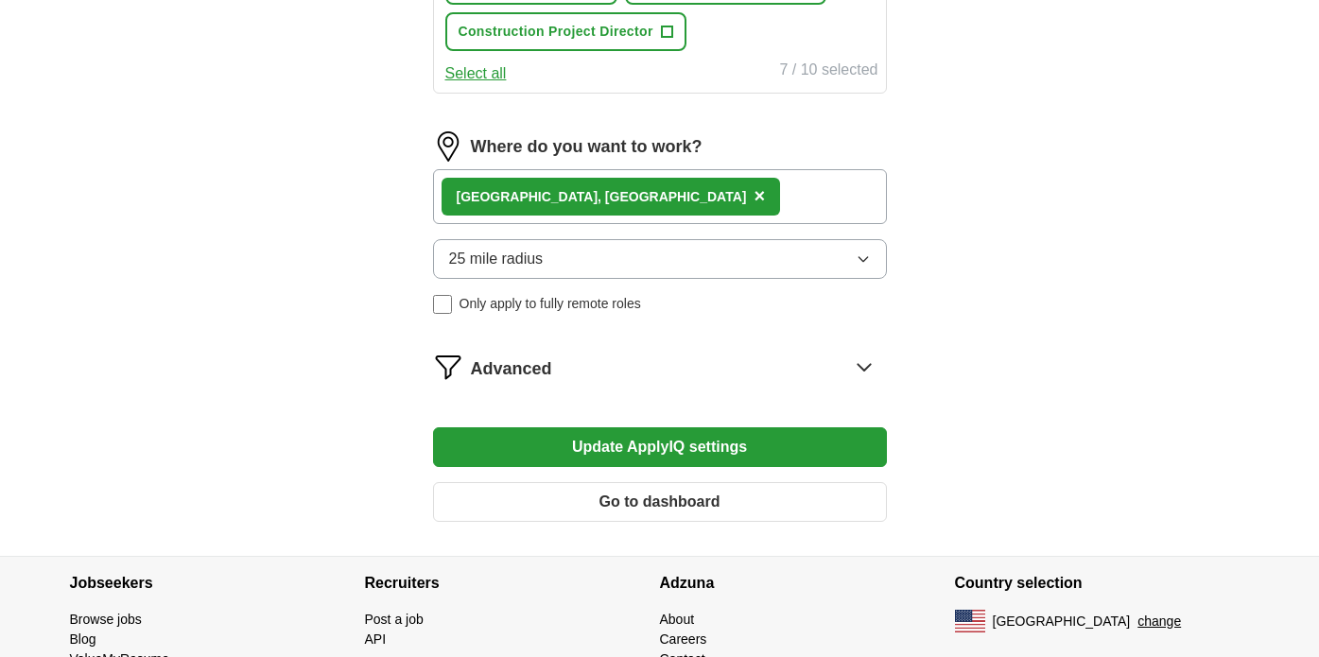
click at [668, 492] on button "Go to dashboard" at bounding box center [660, 502] width 454 height 40
